Goal: Use online tool/utility: Utilize a website feature to perform a specific function

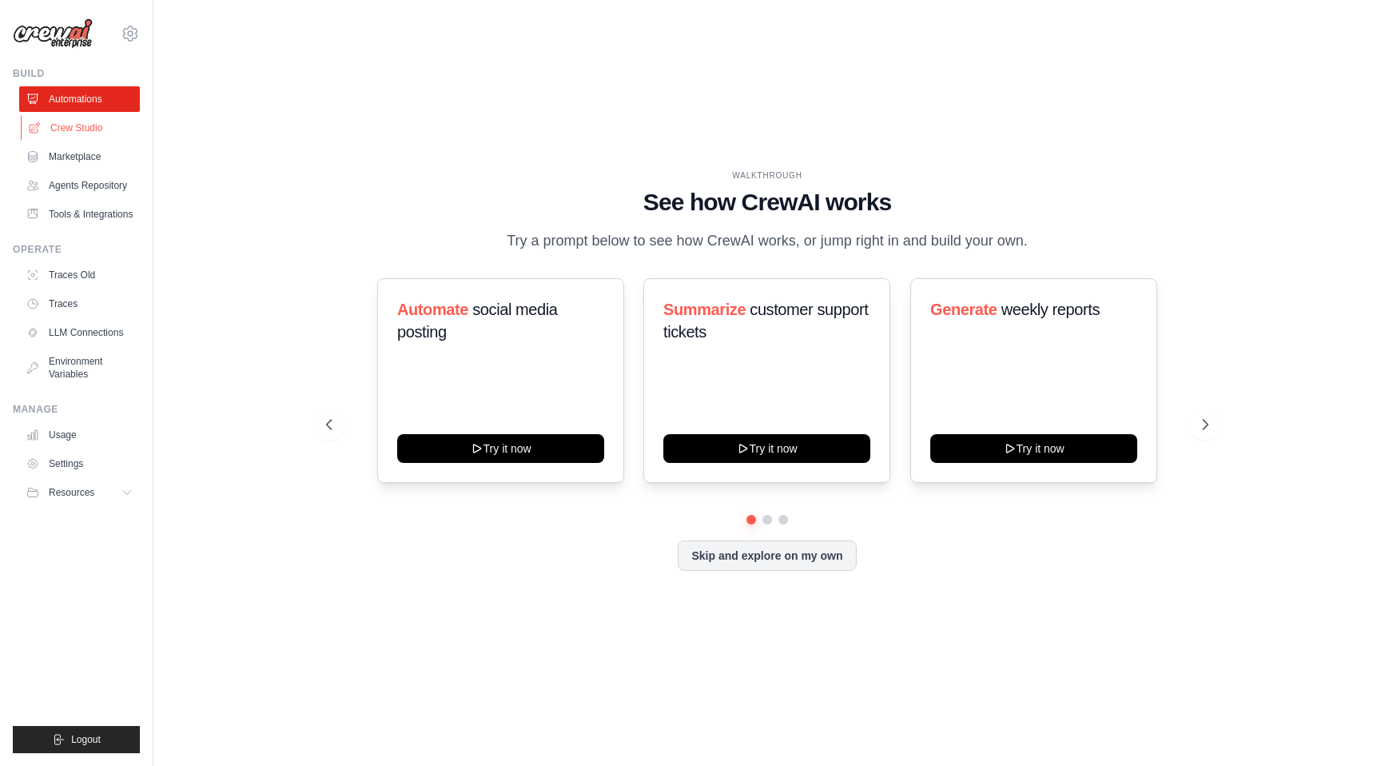
click at [79, 126] on link "Crew Studio" at bounding box center [81, 128] width 121 height 26
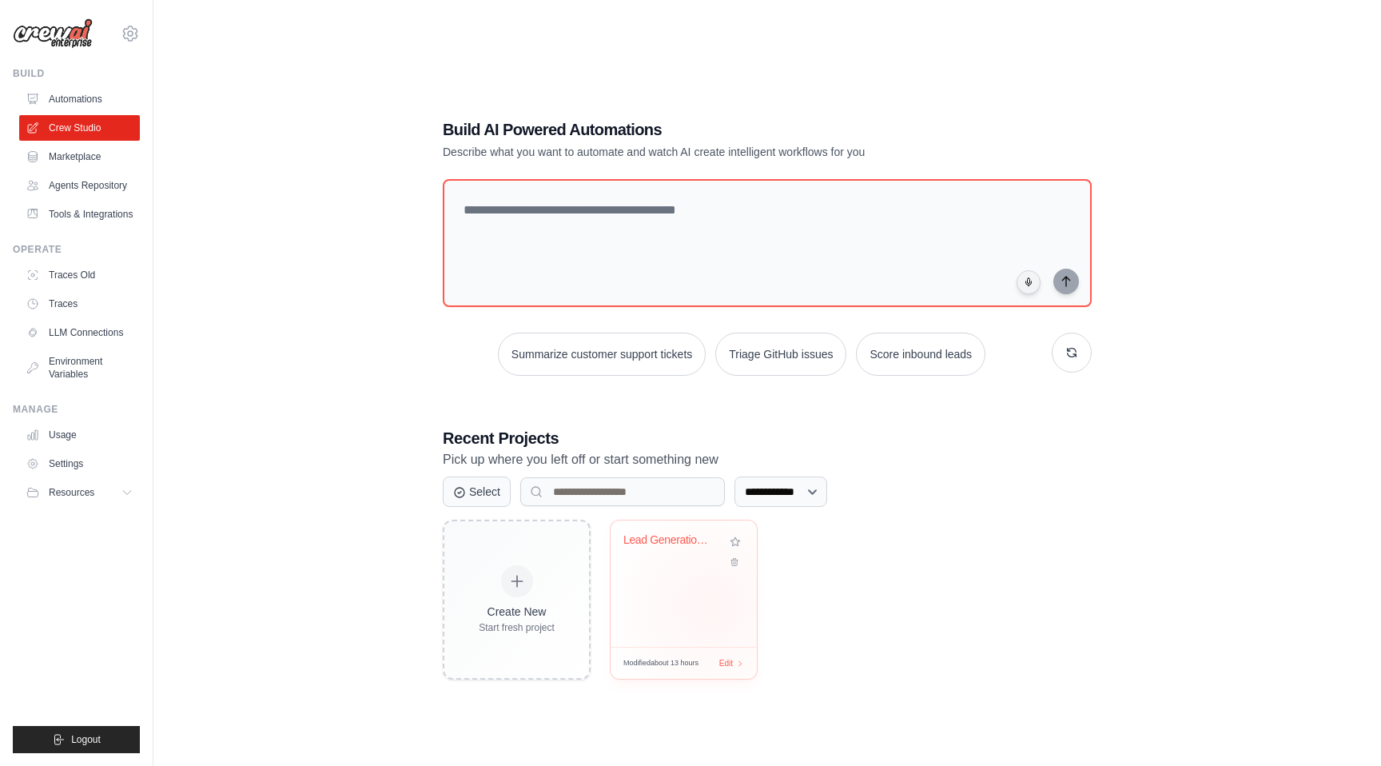
click at [710, 606] on div "Lead Generation & Outreach Automati..." at bounding box center [684, 583] width 146 height 126
click at [98, 749] on button "Logout" at bounding box center [76, 739] width 127 height 27
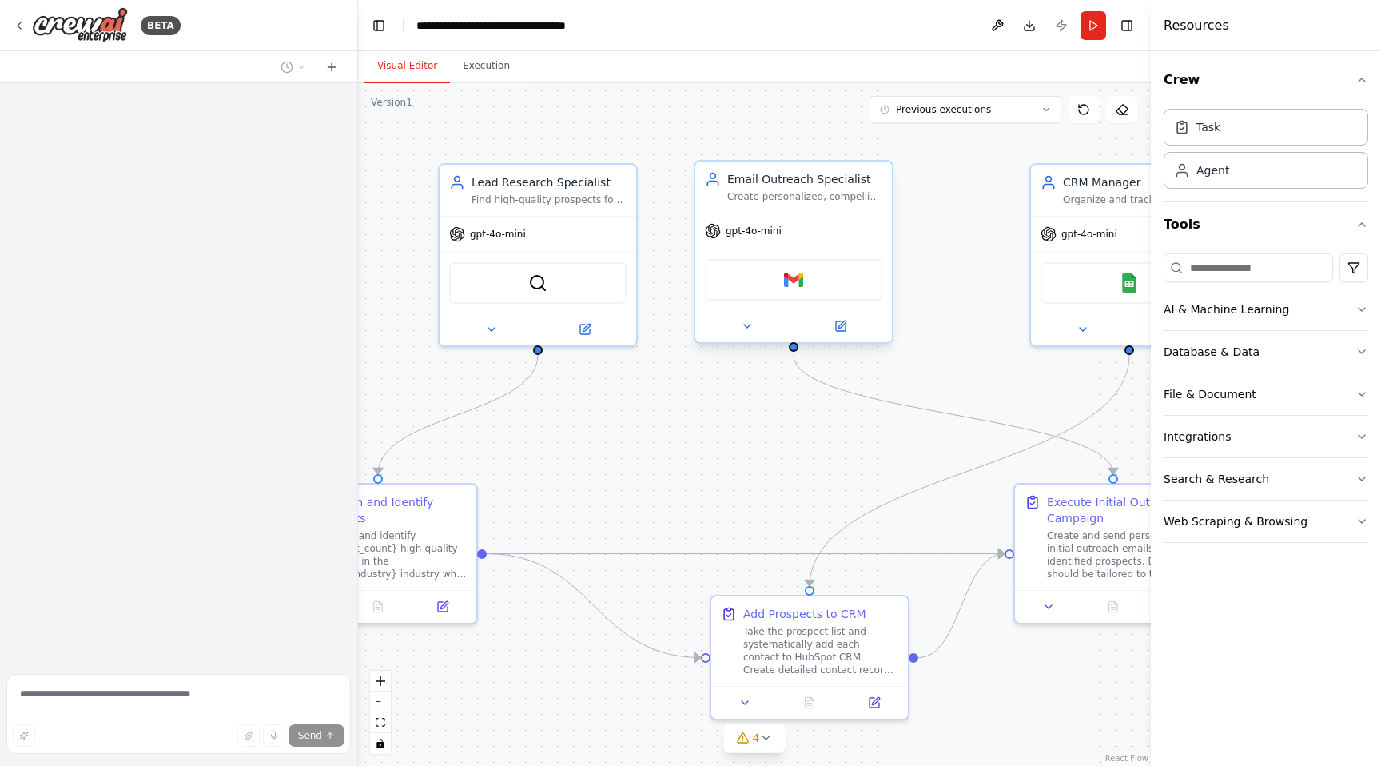
scroll to position [537, 0]
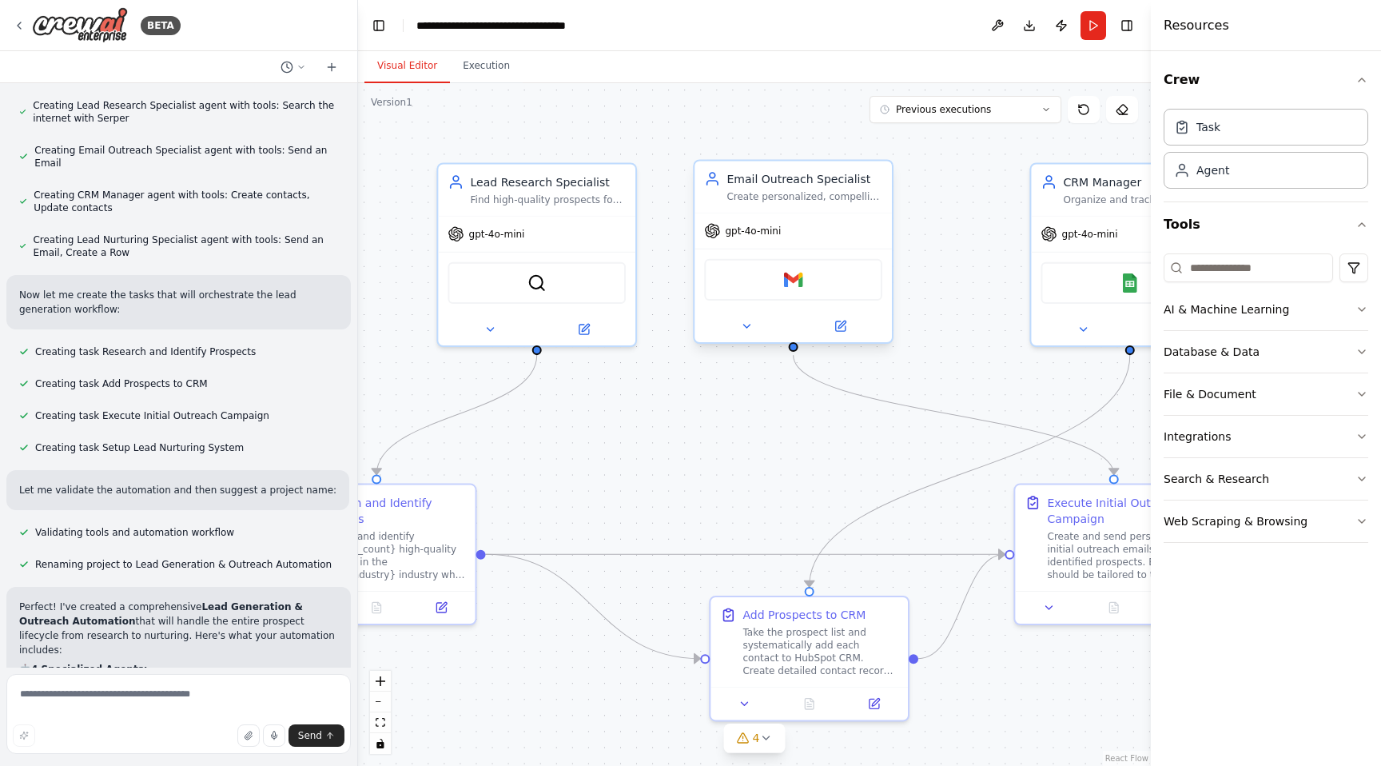
click at [814, 288] on div "Gmail" at bounding box center [793, 280] width 178 height 42
click at [810, 280] on div "Gmail" at bounding box center [793, 280] width 178 height 42
click at [796, 286] on img at bounding box center [793, 279] width 19 height 19
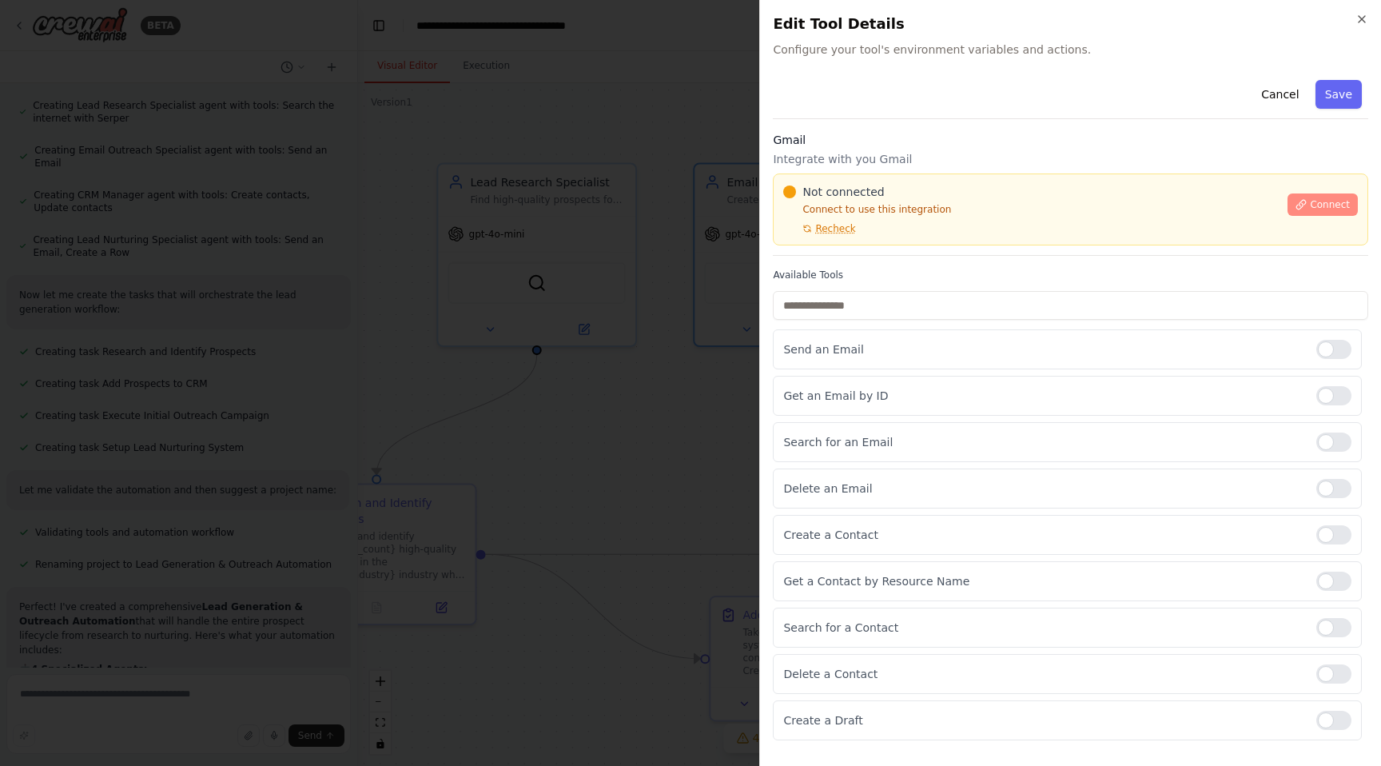
click at [1303, 204] on icon at bounding box center [1301, 204] width 9 height 9
click at [1338, 352] on div at bounding box center [1333, 349] width 35 height 19
click at [1322, 193] on button "Connect" at bounding box center [1323, 204] width 70 height 22
click at [1319, 205] on span "Connect" at bounding box center [1330, 204] width 40 height 13
click at [1363, 17] on icon "button" at bounding box center [1361, 19] width 13 height 13
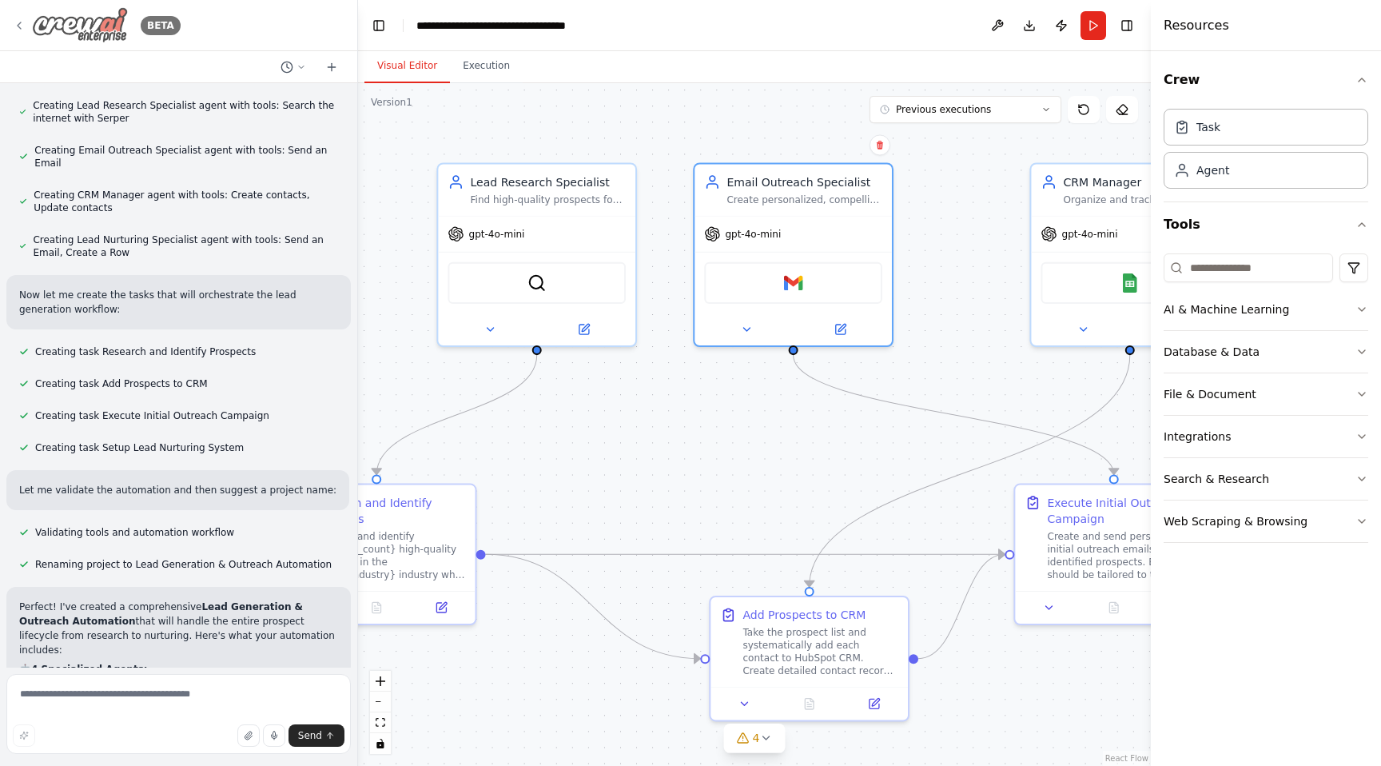
click at [27, 22] on div "BETA" at bounding box center [97, 25] width 168 height 36
click at [14, 19] on icon at bounding box center [19, 25] width 13 height 13
click at [26, 25] on div "BETA" at bounding box center [97, 25] width 168 height 36
